Goal: Check status

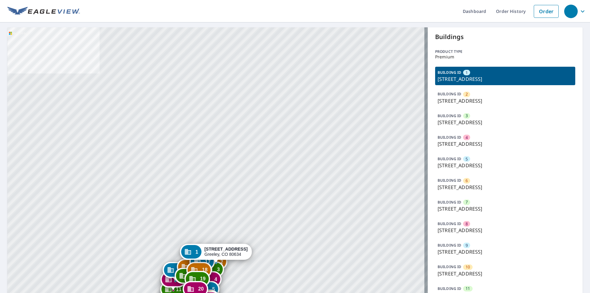
click at [482, 211] on p "[STREET_ADDRESS]" at bounding box center [504, 208] width 135 height 7
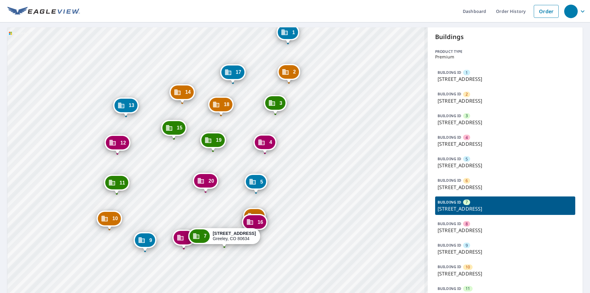
drag, startPoint x: 314, startPoint y: 204, endPoint x: 329, endPoint y: 108, distance: 96.7
click at [329, 109] on div "1 [STREET_ADDRESS] 2 [STREET_ADDRESS] 3 [STREET_ADDRESS] 4 [STREET_ADDRESS] 5 […" at bounding box center [217, 263] width 420 height 473
